Goal: Task Accomplishment & Management: Complete application form

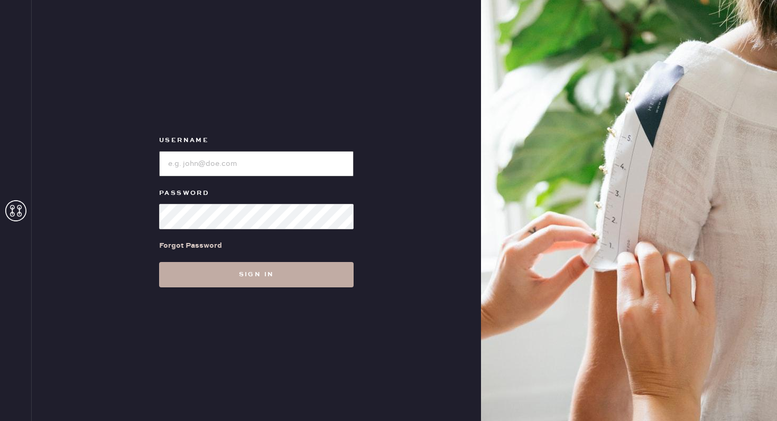
type input "reformationgeorgetown"
click at [245, 273] on button "Sign in" at bounding box center [256, 274] width 194 height 25
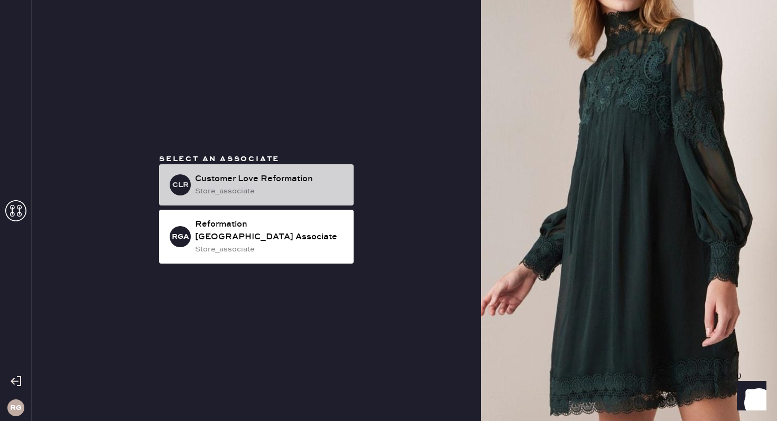
click at [278, 205] on div "CLR Customer Love Reformation store_associate" at bounding box center [256, 184] width 194 height 41
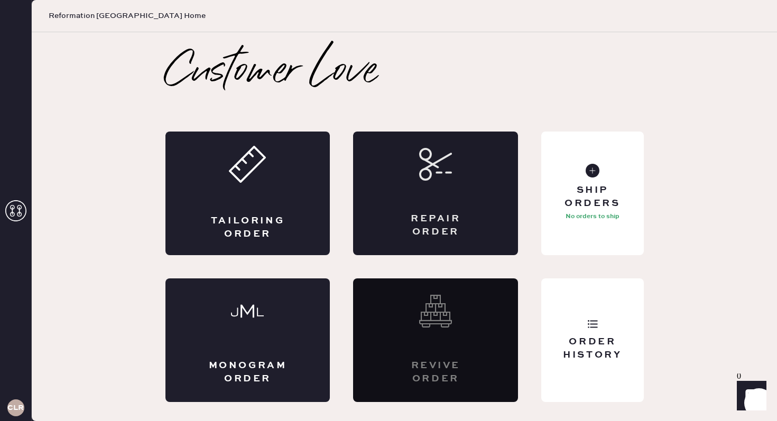
click at [413, 185] on div "Repair Order" at bounding box center [435, 194] width 165 height 124
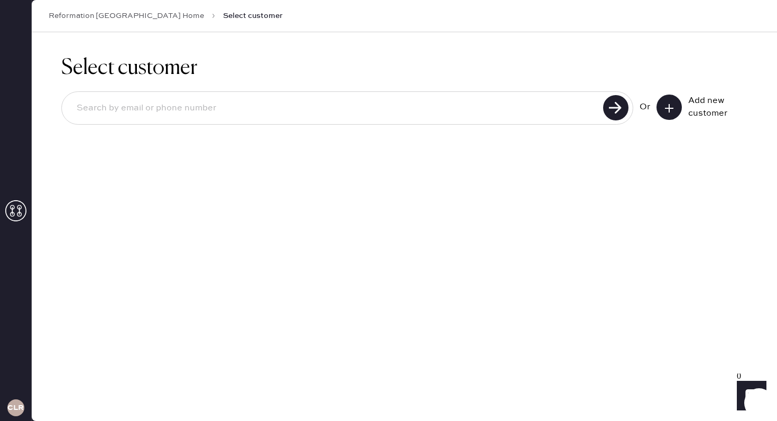
click at [511, 109] on input at bounding box center [334, 108] width 532 height 24
type input "7155745079"
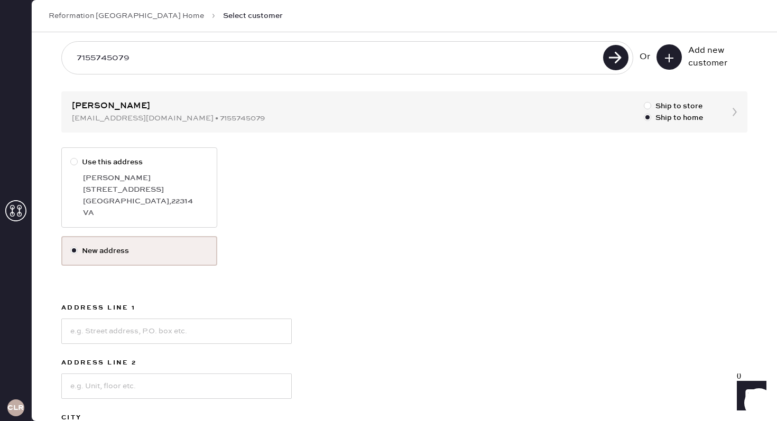
scroll to position [53, 0]
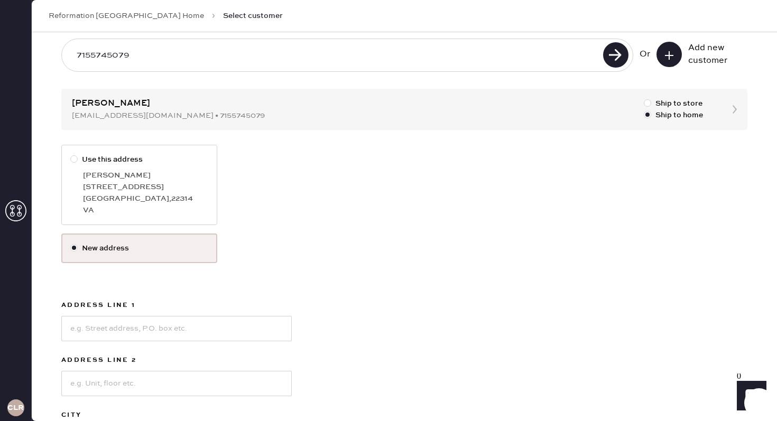
click at [126, 179] on div "[PERSON_NAME]" at bounding box center [145, 176] width 125 height 12
click at [71, 154] on input "Use this address" at bounding box center [70, 154] width 1 height 1
radio input "true"
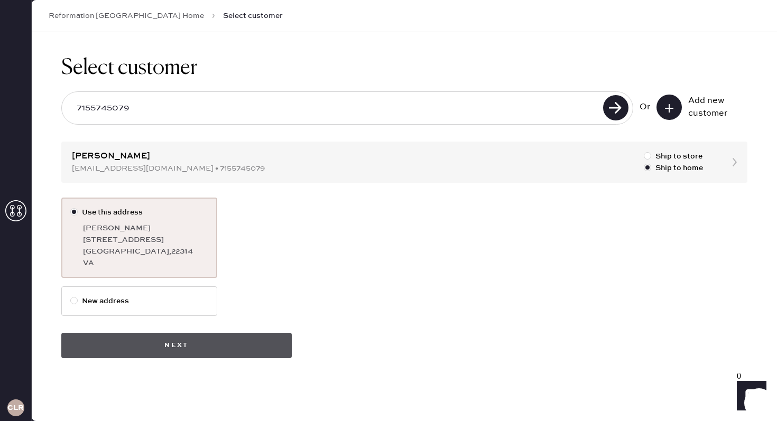
click at [231, 350] on button "Next" at bounding box center [176, 345] width 230 height 25
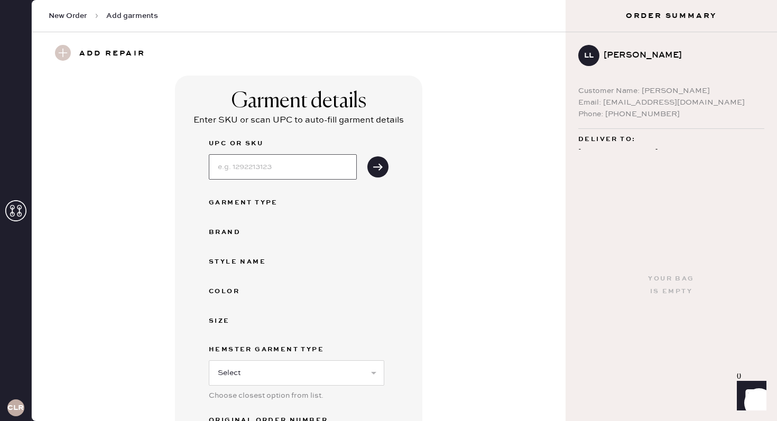
click at [282, 162] on input at bounding box center [283, 166] width 148 height 25
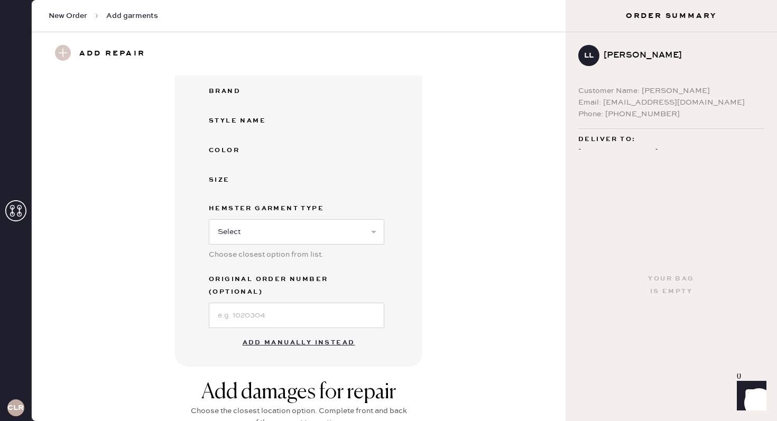
scroll to position [142, 0]
click at [297, 331] on button "Add manually instead" at bounding box center [298, 341] width 125 height 21
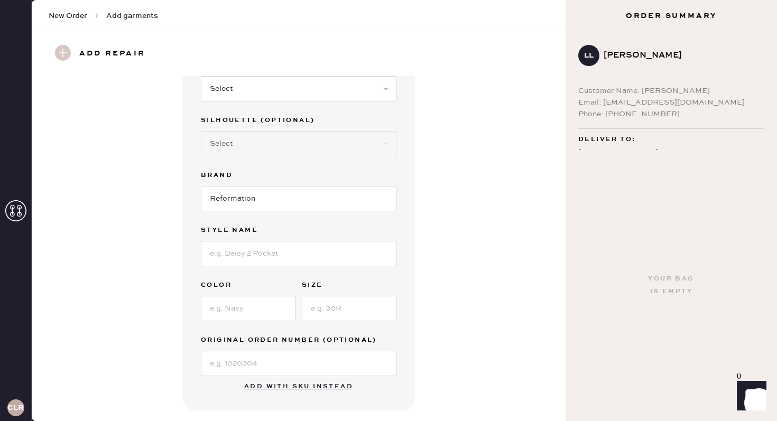
scroll to position [0, 0]
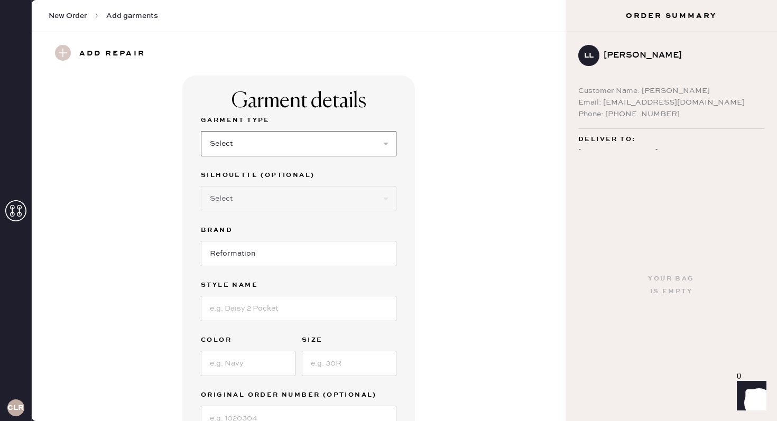
click at [270, 149] on select "Select Basic Skirt Jeans Leggings Pants Shorts Basic Sleeved Dress Basic Sleeve…" at bounding box center [298, 143] width 195 height 25
select select "6"
click at [253, 197] on select "Select Maxi Dress Midi Dress Mini Dress Other" at bounding box center [298, 198] width 195 height 25
select select "38"
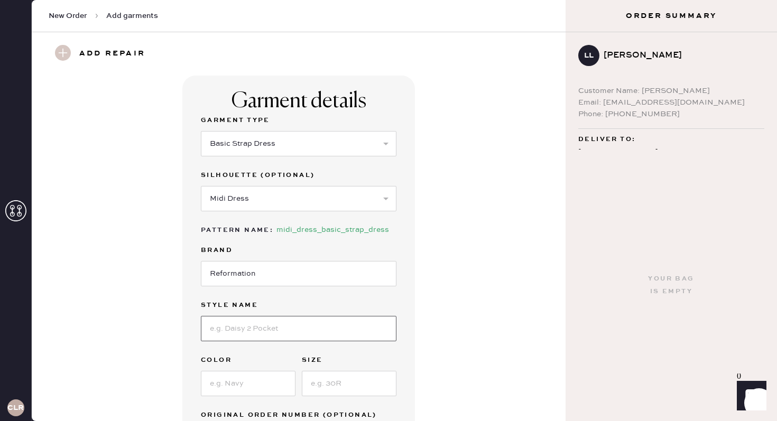
click at [240, 329] on input at bounding box center [298, 328] width 195 height 25
type input "Balia linen dress"
click at [252, 383] on input at bounding box center [248, 383] width 95 height 25
type input "Slate check"
click at [363, 386] on input at bounding box center [349, 383] width 95 height 25
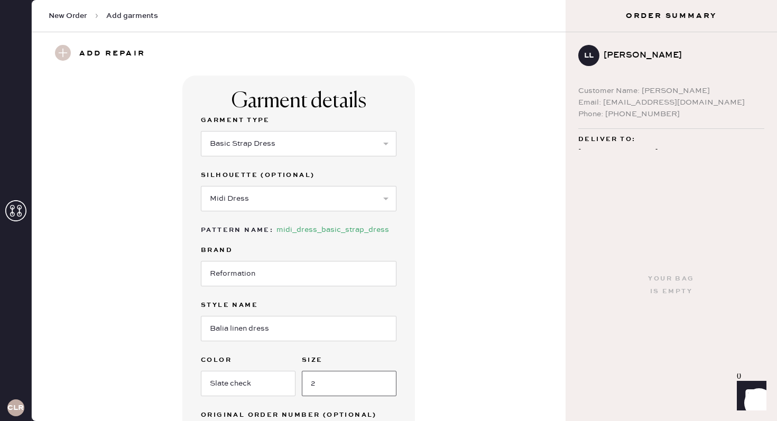
type input "2"
click at [440, 384] on div "Garment details Garment Type Select Basic Skirt Jeans Leggings Pants Shorts Bas…" at bounding box center [299, 281] width 496 height 410
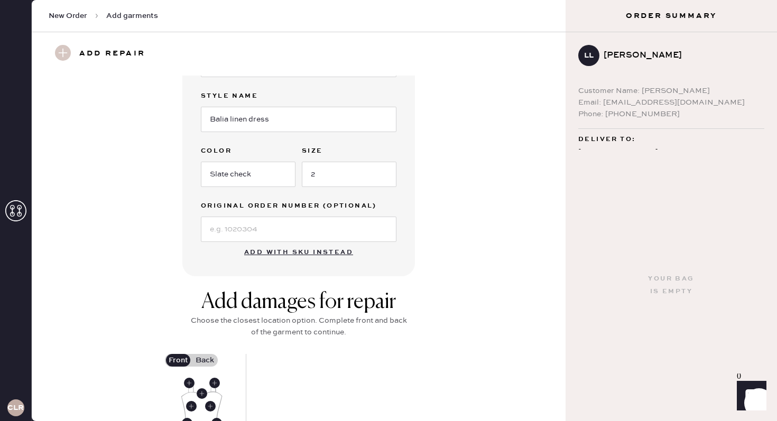
scroll to position [263, 0]
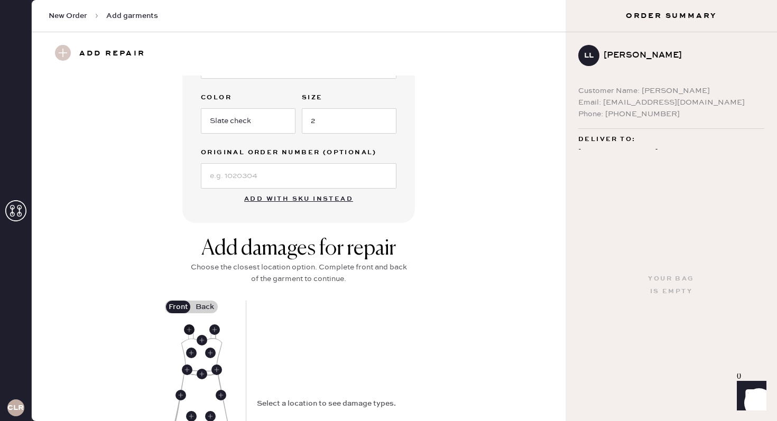
click at [193, 330] on use at bounding box center [189, 329] width 11 height 11
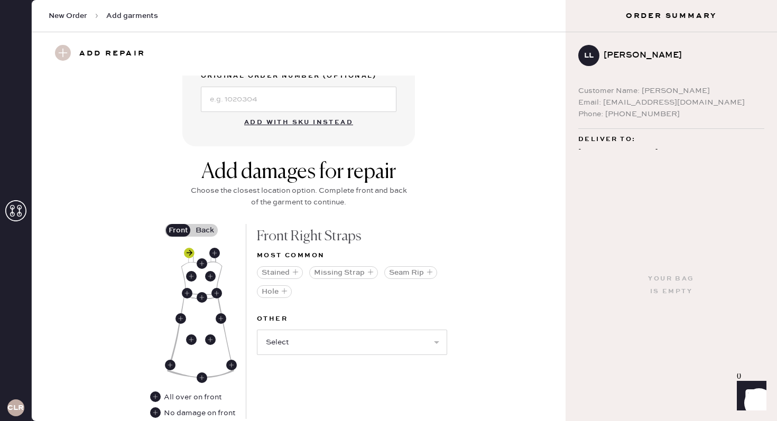
scroll to position [371, 0]
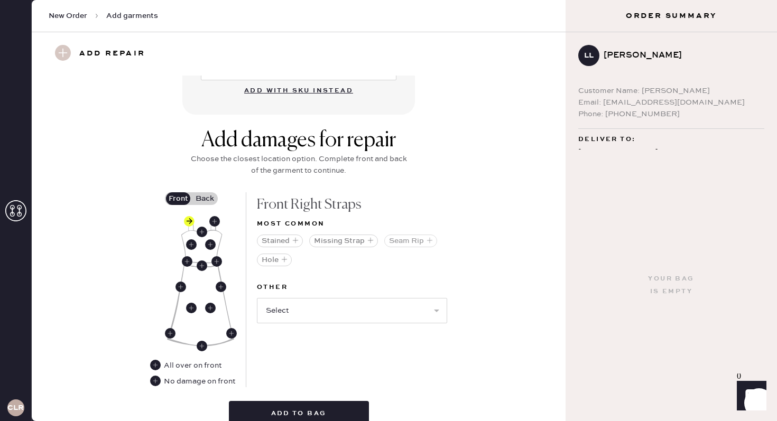
click at [407, 238] on button "Seam Rip" at bounding box center [410, 241] width 53 height 13
click at [203, 200] on label "Back" at bounding box center [204, 198] width 26 height 13
click at [204, 199] on input "Back" at bounding box center [204, 199] width 0 height 0
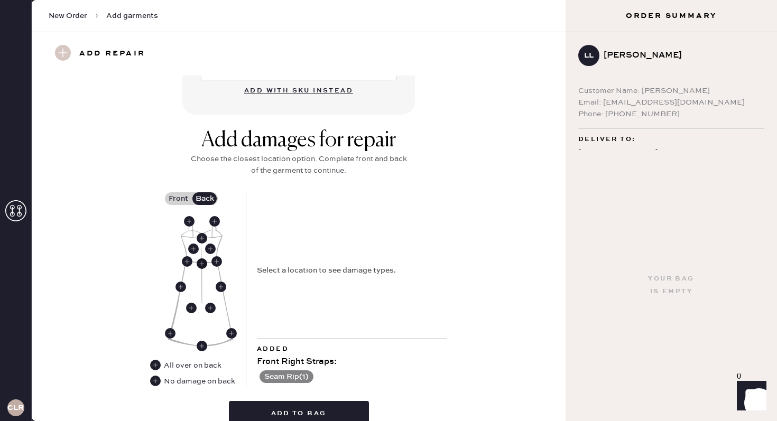
click at [200, 262] on use at bounding box center [202, 263] width 11 height 11
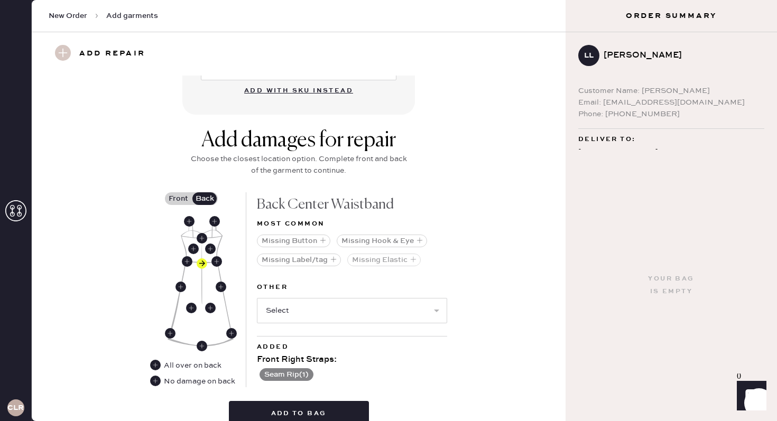
click at [380, 261] on button "Missing Elastic" at bounding box center [383, 260] width 73 height 13
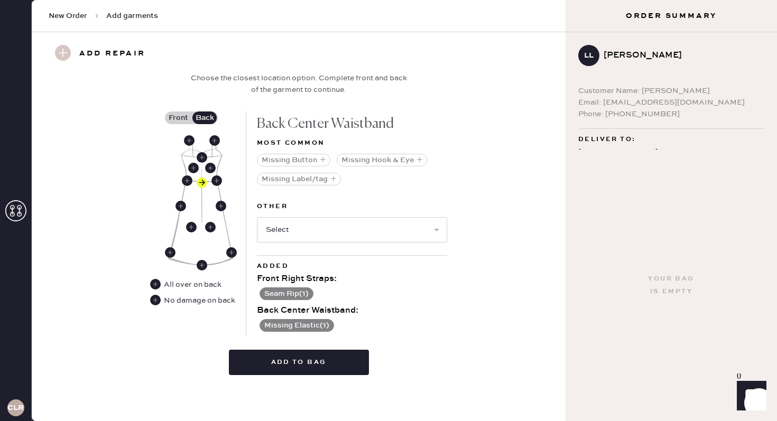
scroll to position [452, 0]
click at [311, 357] on button "Add to bag" at bounding box center [299, 362] width 140 height 25
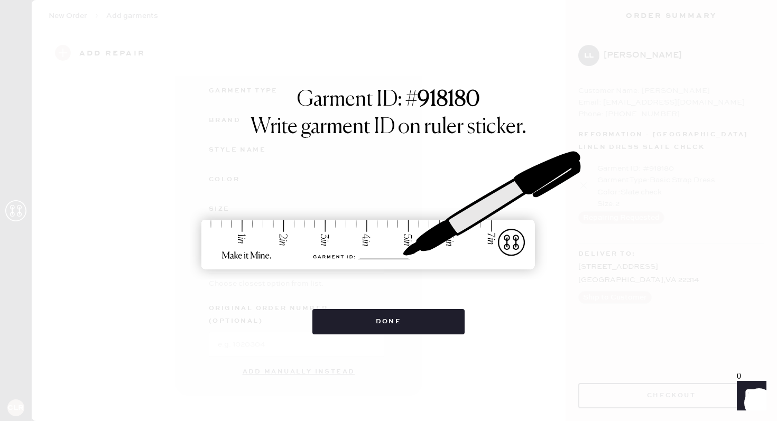
scroll to position [99, 0]
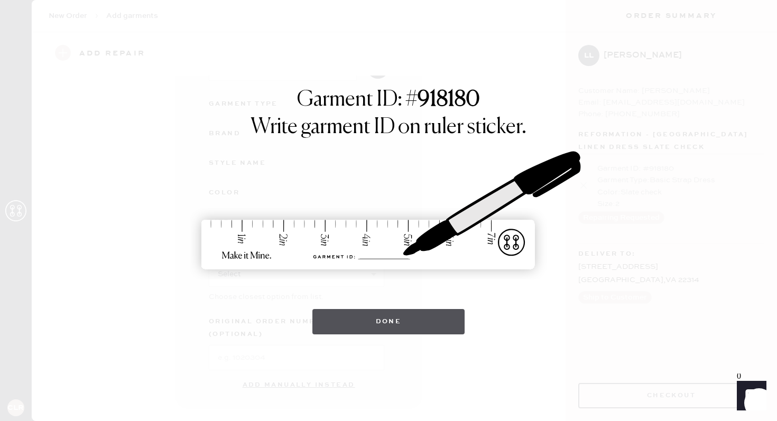
click at [389, 325] on button "Done" at bounding box center [388, 321] width 153 height 25
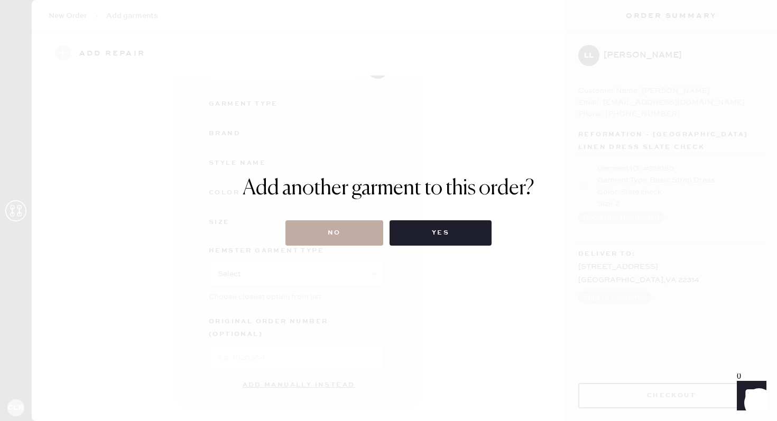
click at [331, 235] on button "No" at bounding box center [334, 232] width 98 height 25
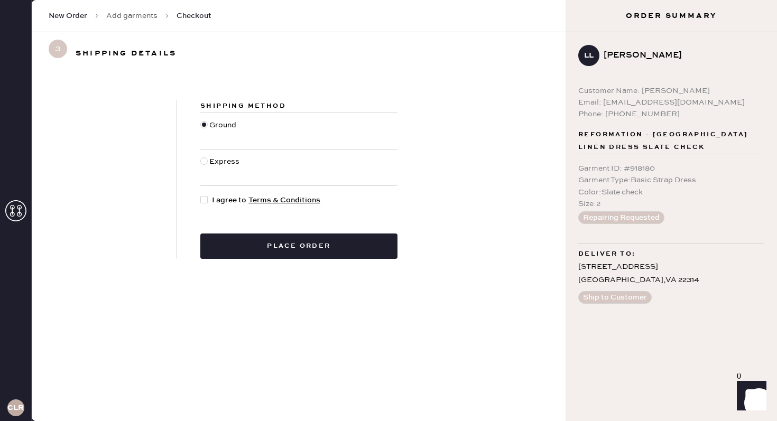
click at [203, 201] on div at bounding box center [203, 199] width 7 height 7
click at [201, 195] on input "I agree to Terms & Conditions" at bounding box center [200, 194] width 1 height 1
checkbox input "true"
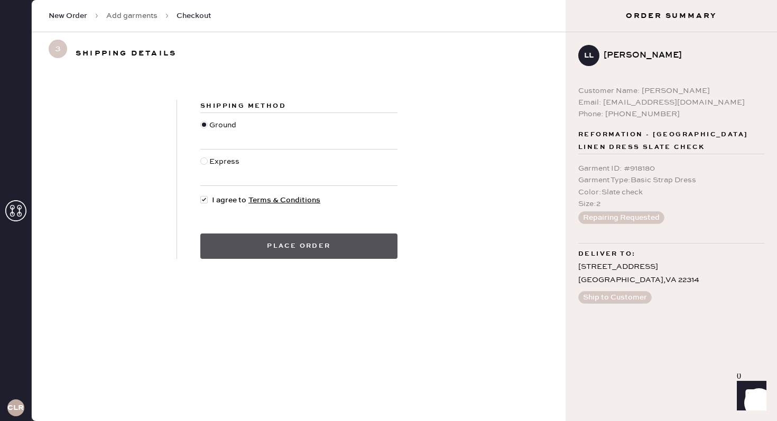
click at [241, 251] on button "Place order" at bounding box center [298, 246] width 197 height 25
